Goal: Ask a question

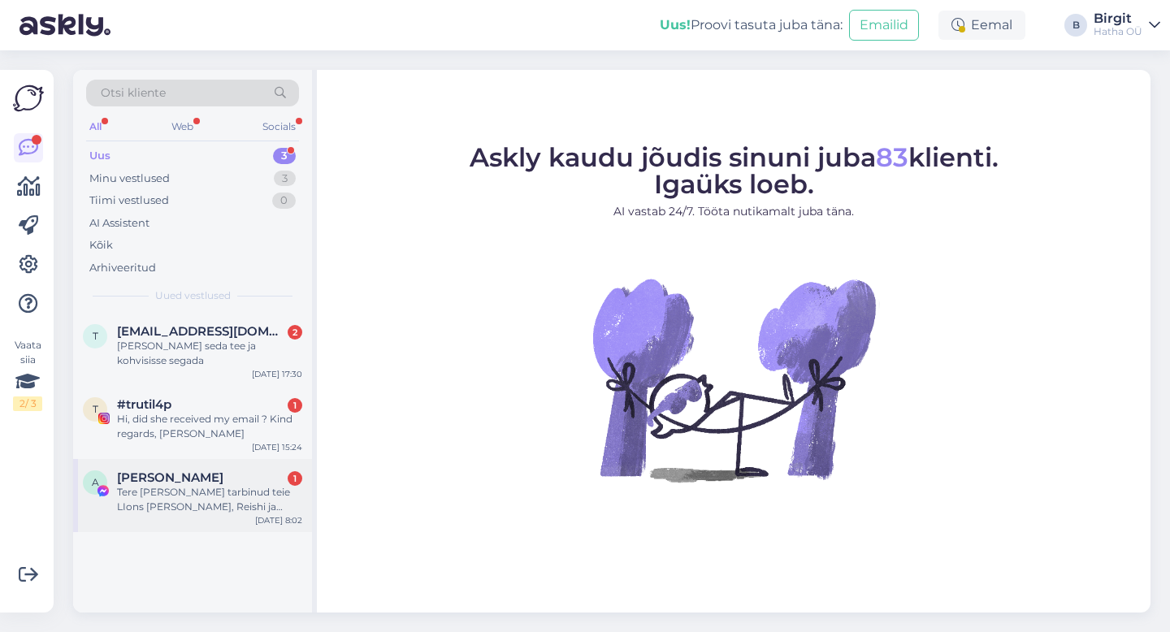
click at [185, 485] on div "Tere [PERSON_NAME] tarbinud teie LIons [PERSON_NAME], Reishi ja Kortiseps kapsl…" at bounding box center [209, 499] width 185 height 29
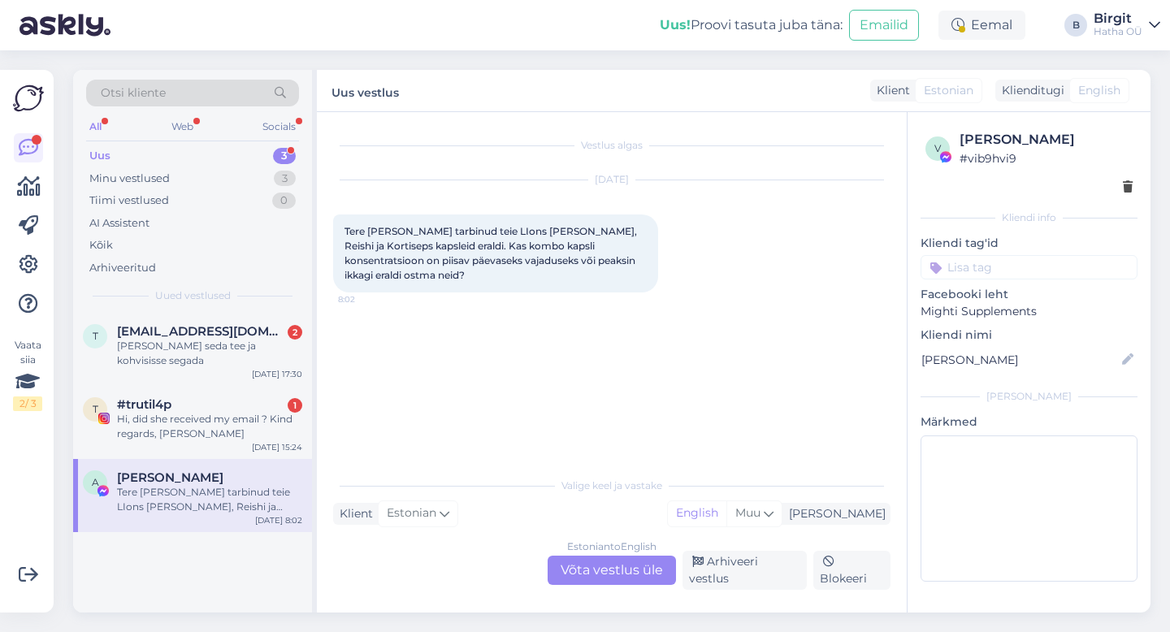
click at [1041, 256] on input at bounding box center [1028, 267] width 217 height 24
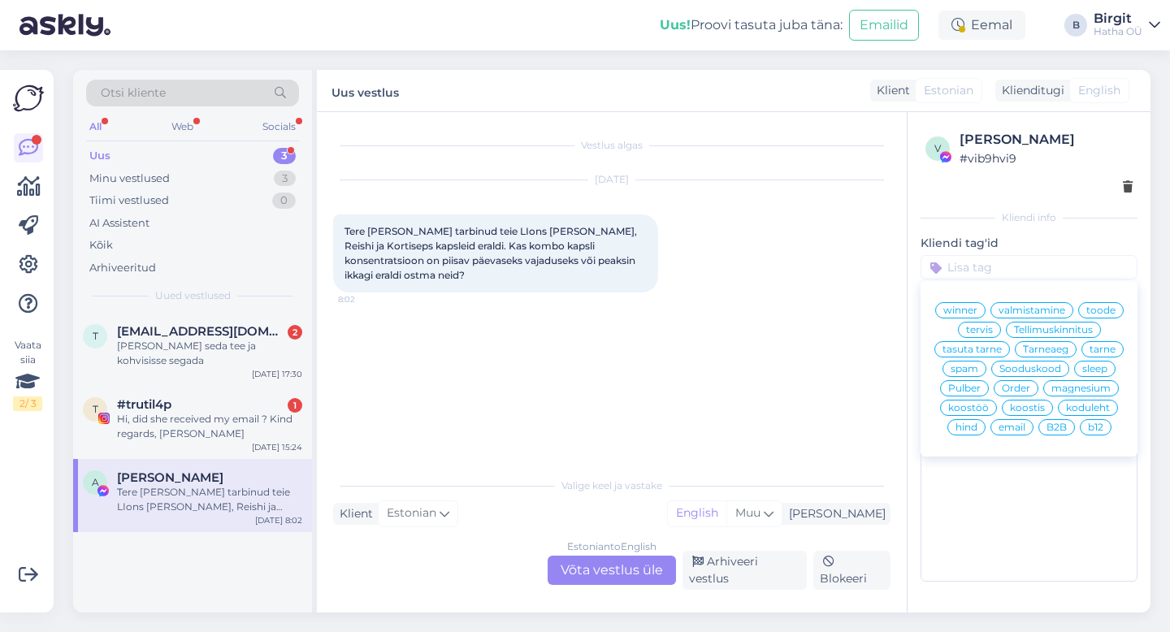
click at [1103, 309] on span "toode" at bounding box center [1100, 310] width 29 height 10
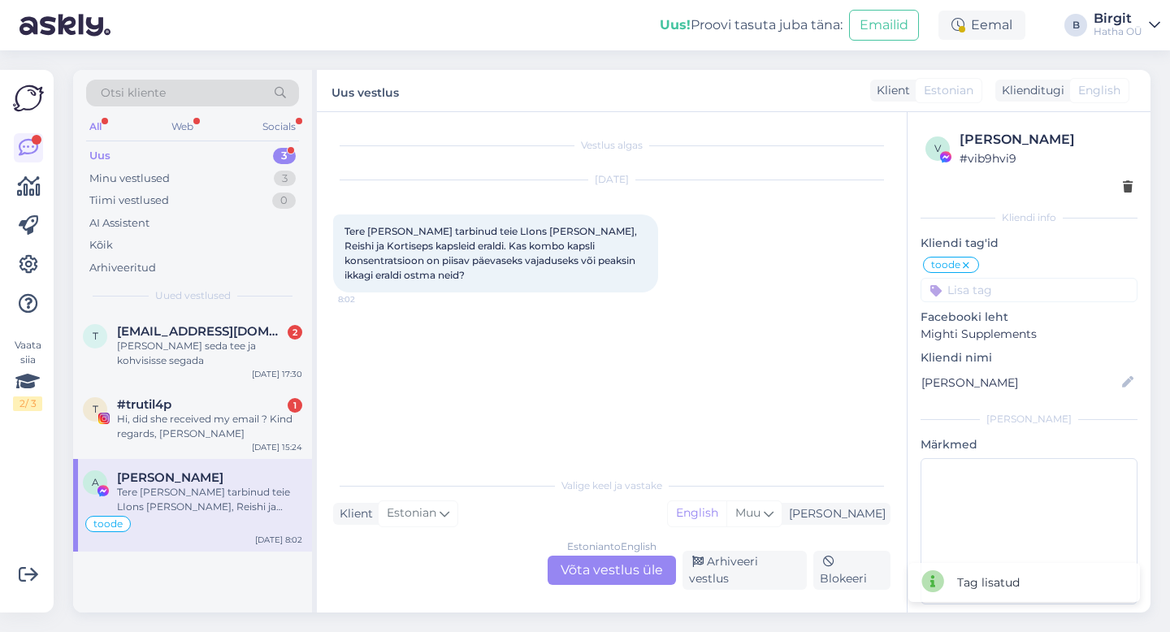
click at [1060, 286] on input at bounding box center [1028, 290] width 217 height 24
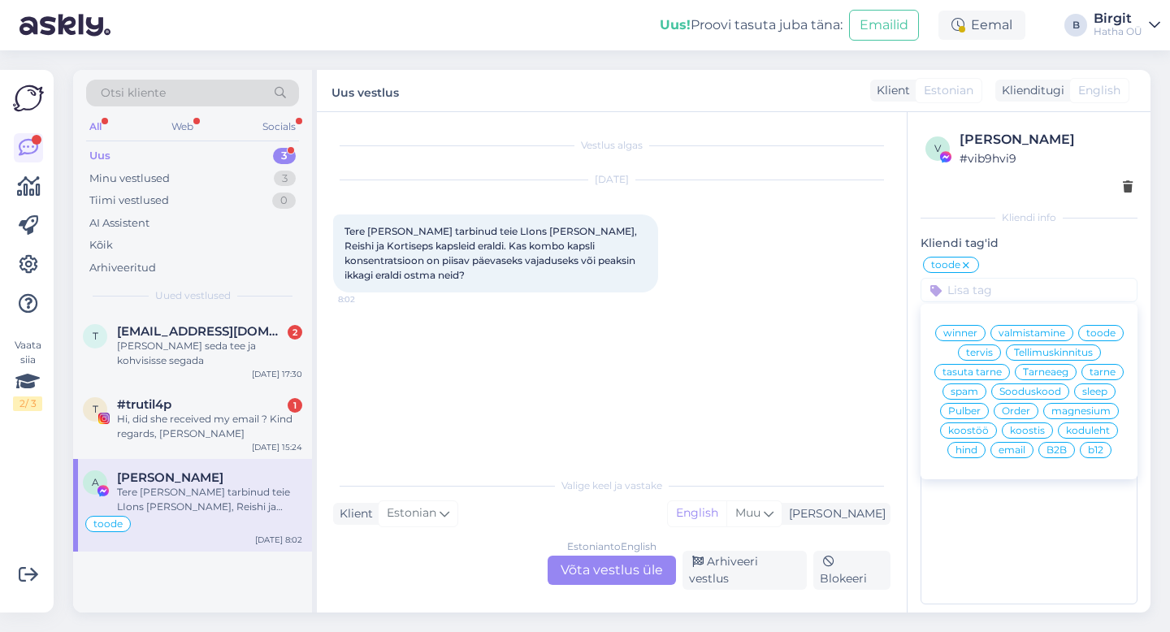
click at [1014, 431] on span "koostis" at bounding box center [1027, 431] width 35 height 10
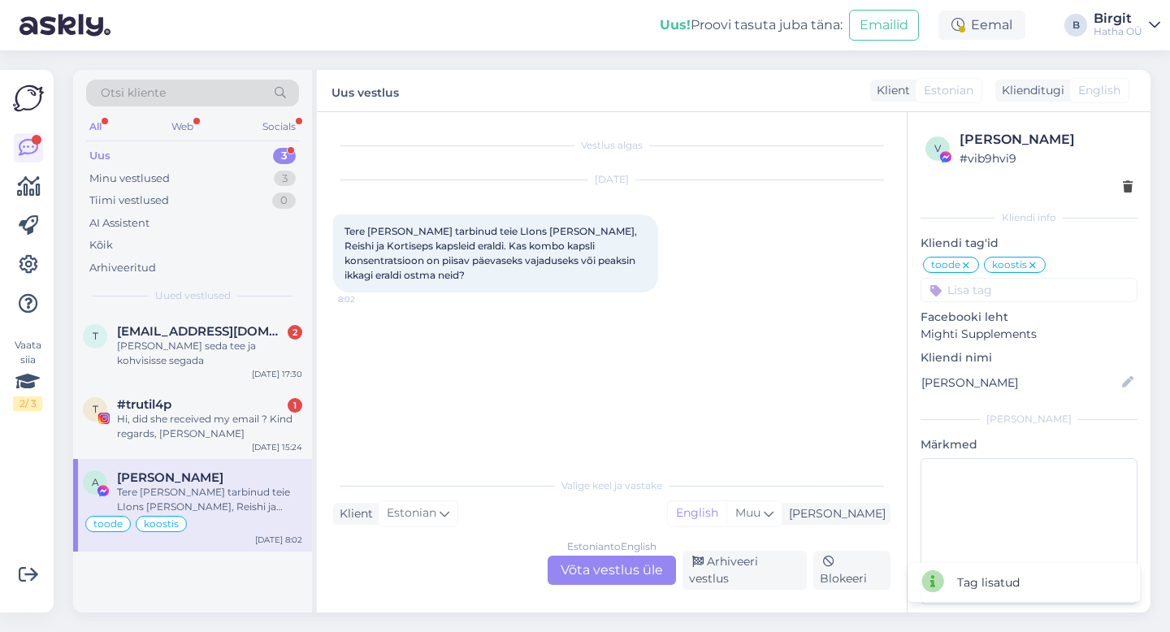
click at [1041, 292] on input at bounding box center [1028, 290] width 217 height 24
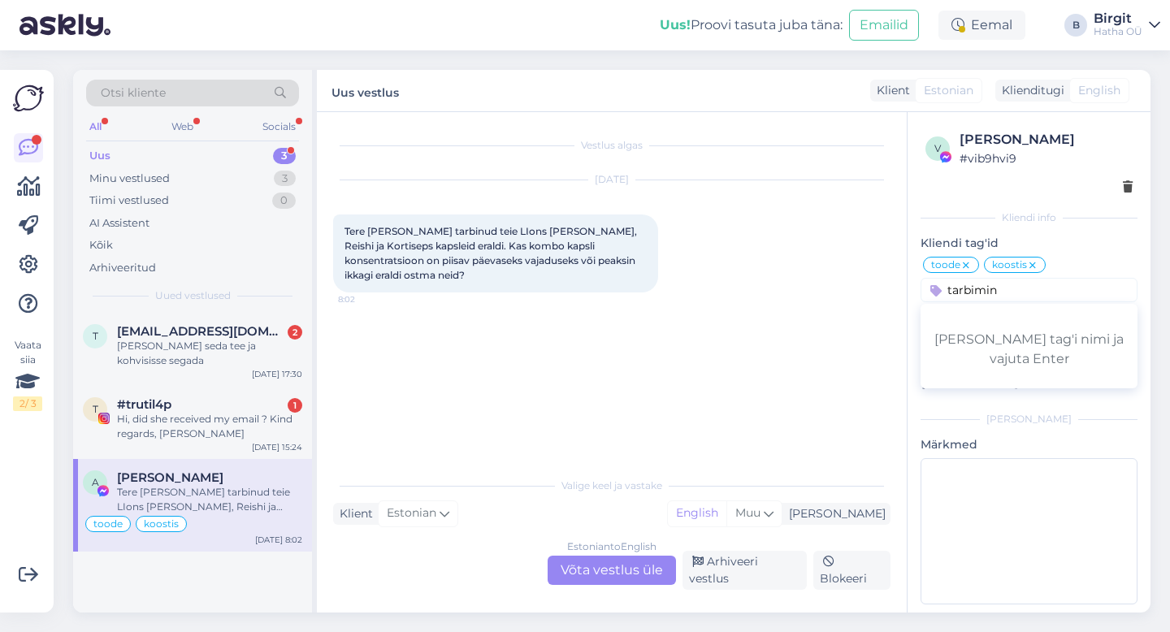
type input "tarbimine"
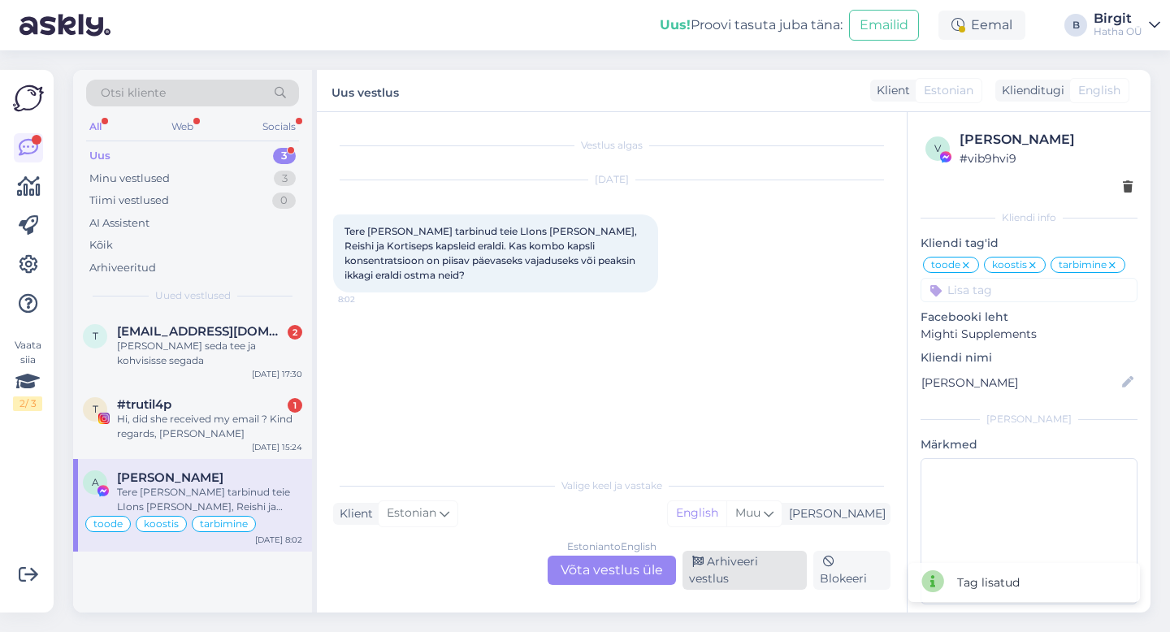
click at [736, 570] on div "Arhiveeri vestlus" at bounding box center [744, 570] width 124 height 39
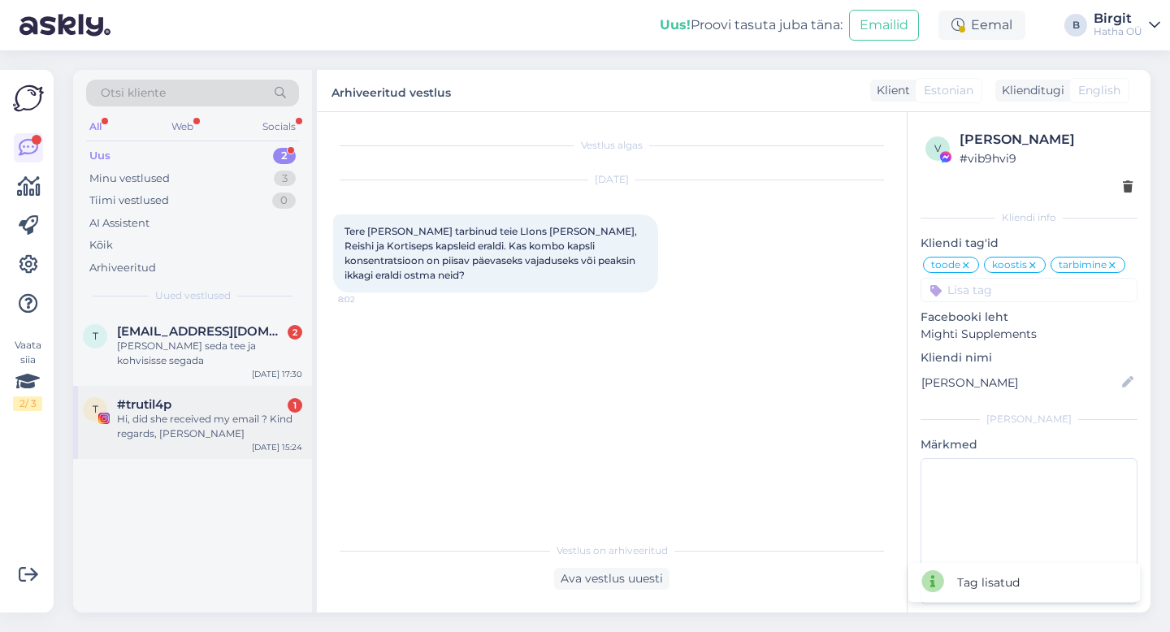
click at [202, 418] on div "Hi, did she received my email ? Kind regards, [PERSON_NAME]" at bounding box center [209, 426] width 185 height 29
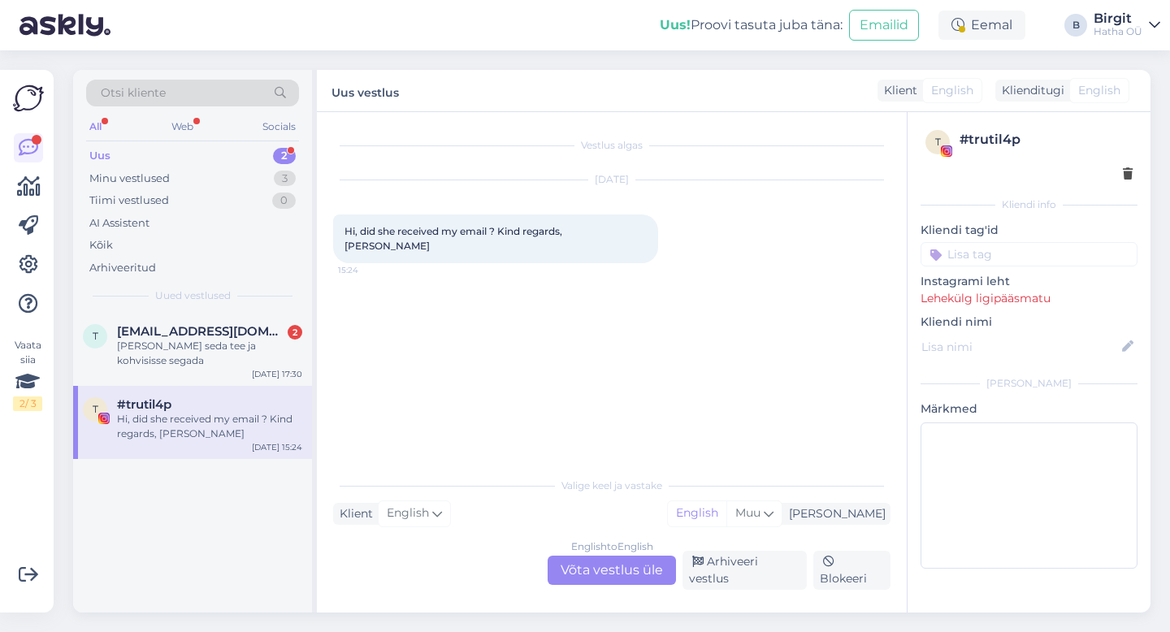
click at [978, 266] on input at bounding box center [1028, 254] width 217 height 24
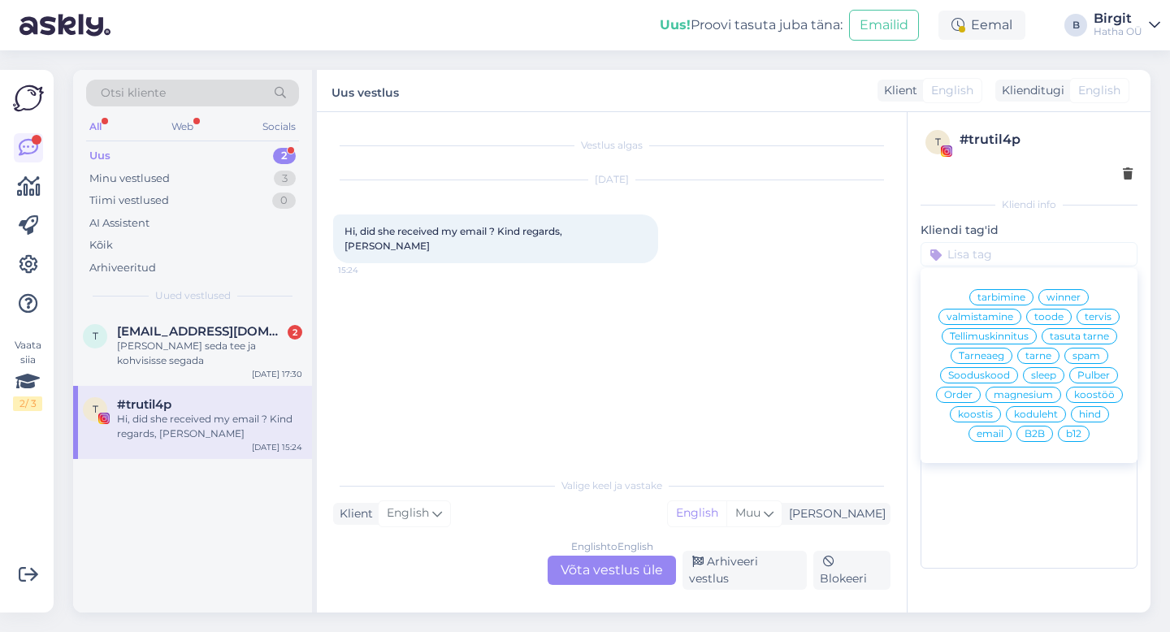
click at [978, 266] on input at bounding box center [1028, 254] width 217 height 24
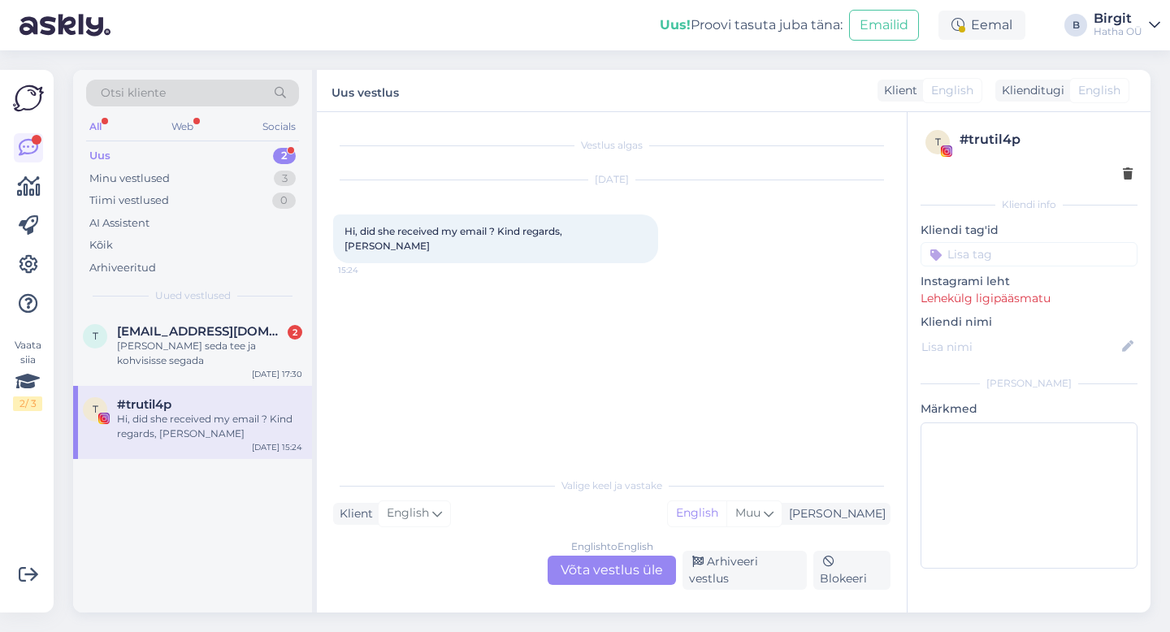
click at [993, 256] on input at bounding box center [1028, 254] width 217 height 24
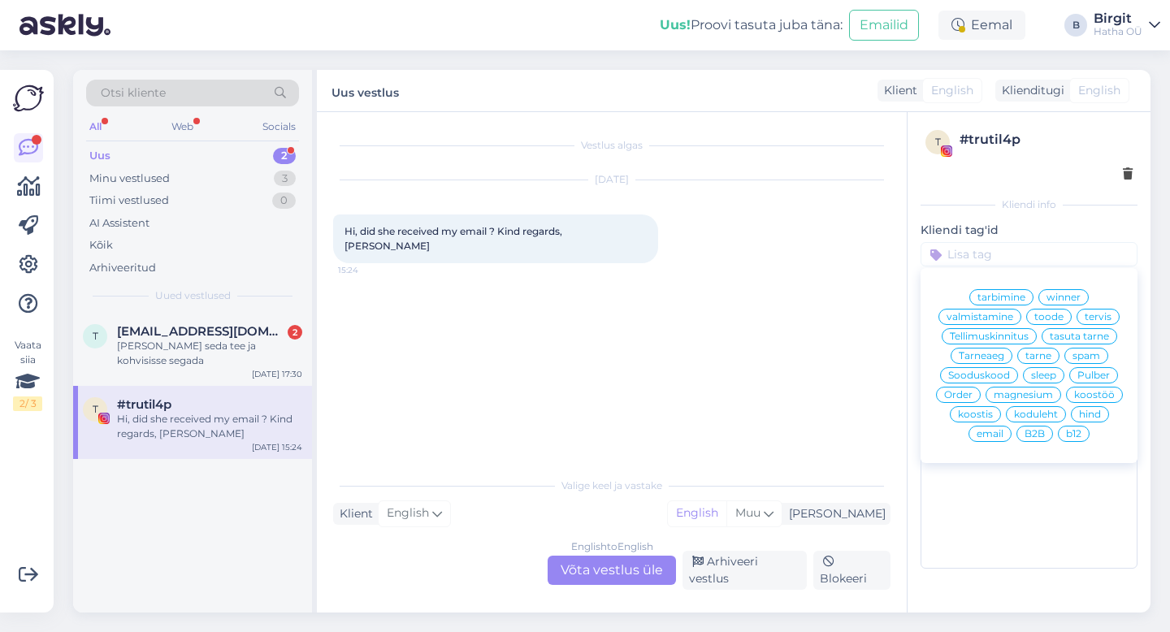
click at [1095, 400] on div "koostöö" at bounding box center [1094, 395] width 57 height 16
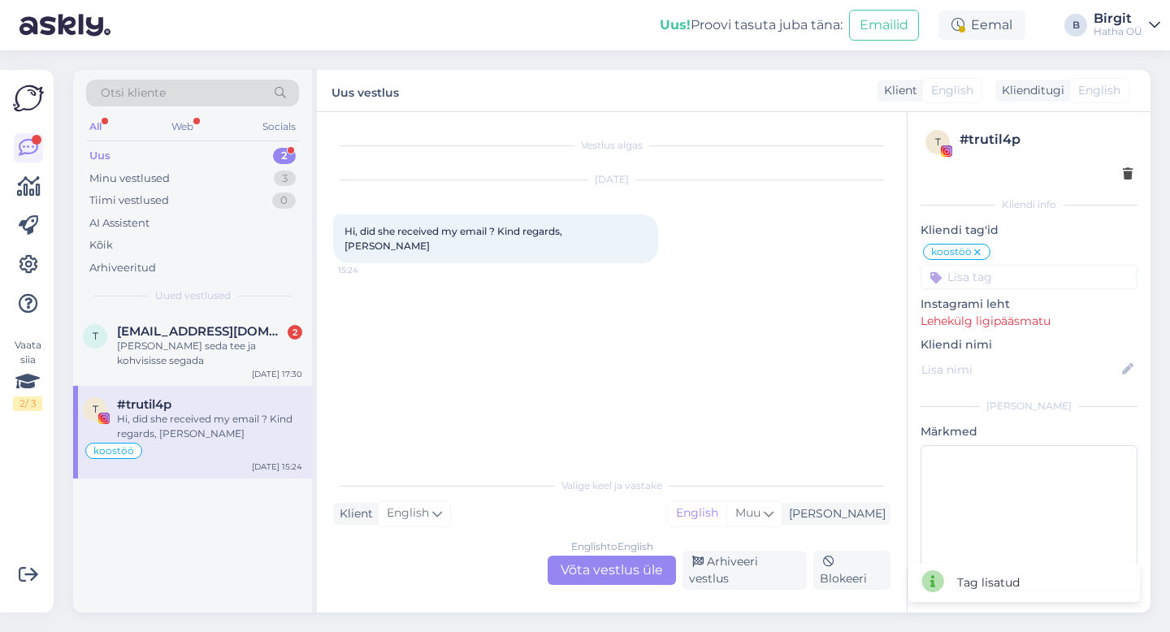
click at [989, 323] on p "Lehekülg ligipääsmatu" at bounding box center [1028, 321] width 217 height 17
click at [746, 582] on div "Arhiveeri vestlus" at bounding box center [744, 570] width 124 height 39
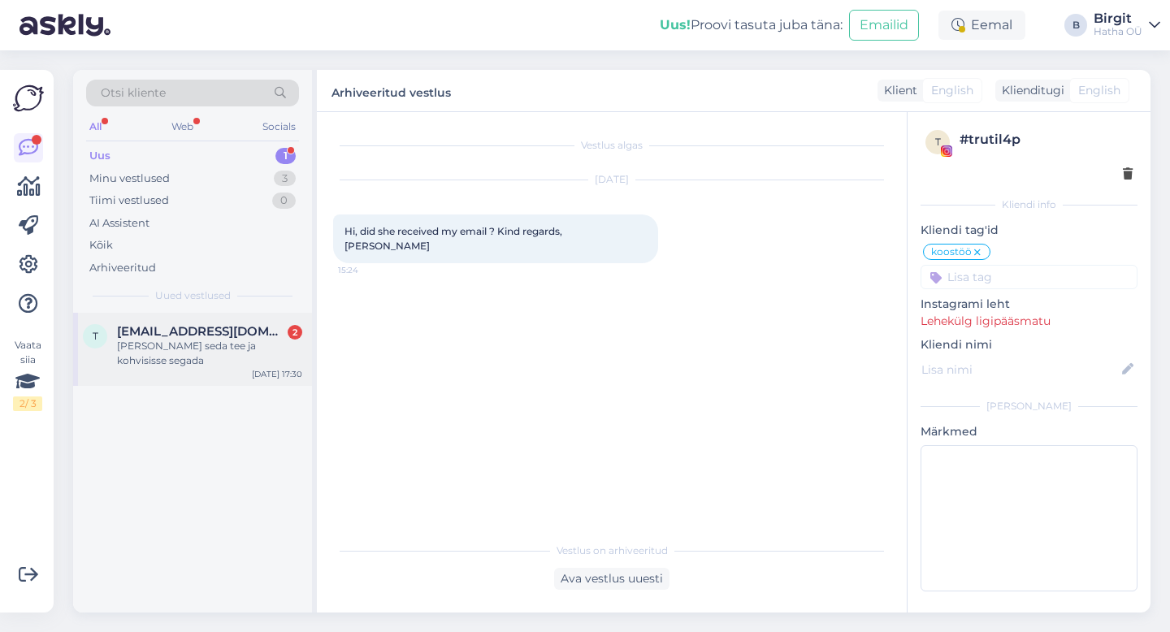
click at [106, 340] on div "T" at bounding box center [95, 336] width 24 height 24
